Goal: Obtain resource: Download file/media

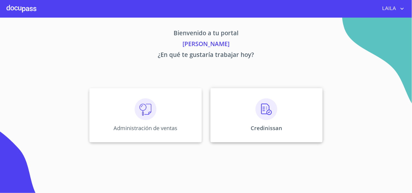
click at [273, 109] on img at bounding box center [266, 110] width 22 height 22
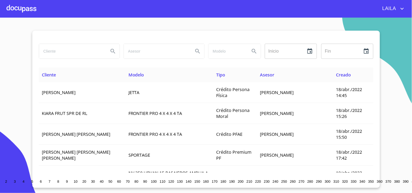
click at [91, 54] on input "search" at bounding box center [71, 51] width 65 height 15
type input "[PERSON_NAME]"
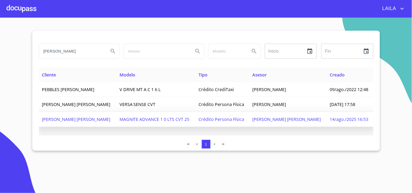
click at [95, 122] on span "[PERSON_NAME] [PERSON_NAME]" at bounding box center [76, 119] width 68 height 6
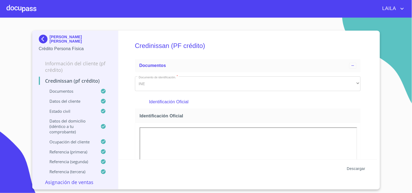
click at [350, 167] on span "Descargar" at bounding box center [356, 169] width 18 height 7
click at [30, 9] on div at bounding box center [22, 8] width 30 height 17
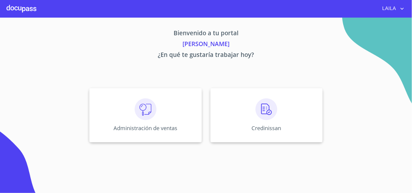
click at [264, 104] on img at bounding box center [266, 110] width 22 height 22
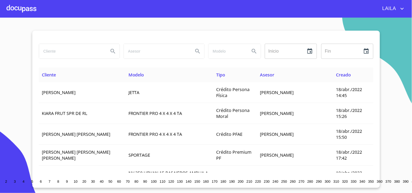
click at [89, 55] on input "search" at bounding box center [71, 51] width 65 height 15
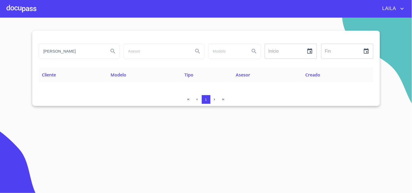
click at [87, 53] on input "[PERSON_NAME]" at bounding box center [71, 51] width 65 height 15
drag, startPoint x: 87, startPoint y: 53, endPoint x: 36, endPoint y: 53, distance: 51.0
click at [37, 53] on div "[PERSON_NAME]" at bounding box center [79, 52] width 85 height 20
type input "[PERSON_NAME]"
